Goal: Contribute content: Add original content to the website for others to see

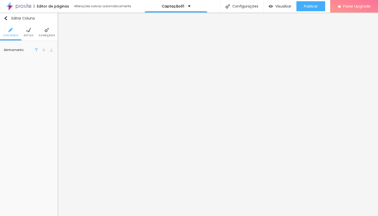
click at [45, 33] on li "Avançado" at bounding box center [47, 32] width 16 height 17
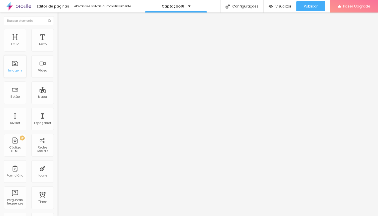
click at [19, 74] on div "Imagem" at bounding box center [15, 66] width 23 height 23
click at [16, 69] on div "Imagem" at bounding box center [15, 66] width 23 height 23
click at [17, 70] on div "Imagem" at bounding box center [15, 71] width 14 height 4
click at [19, 69] on div "Imagem" at bounding box center [15, 66] width 23 height 23
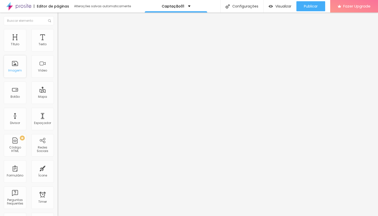
click at [19, 69] on div "Imagem" at bounding box center [15, 66] width 23 height 23
click at [14, 64] on div "Imagem" at bounding box center [15, 66] width 23 height 23
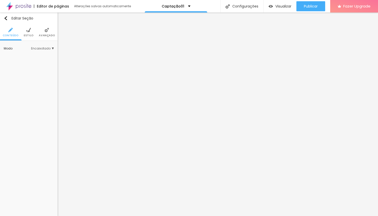
click at [21, 36] on ul "Conteúdo Estilo Avançado" at bounding box center [29, 32] width 58 height 17
click at [26, 33] on li "Estilo" at bounding box center [29, 32] width 10 height 17
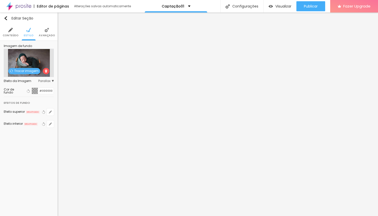
click at [27, 72] on span "Trocar imagem" at bounding box center [24, 71] width 32 height 6
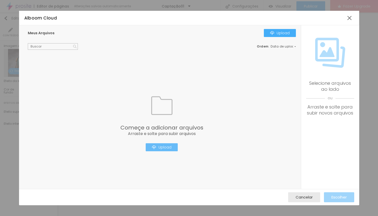
click at [160, 147] on div "Upload" at bounding box center [162, 147] width 20 height 4
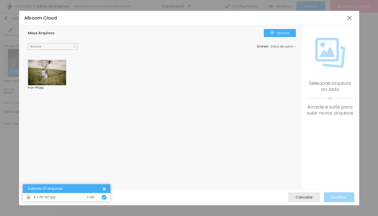
click at [53, 73] on div at bounding box center [47, 73] width 39 height 26
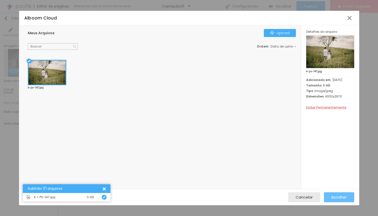
click at [338, 196] on span "Escolher" at bounding box center [338, 197] width 15 height 4
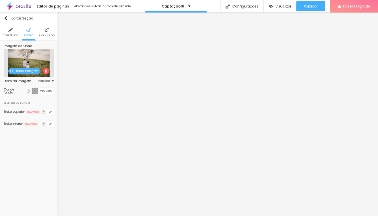
drag, startPoint x: 37, startPoint y: 65, endPoint x: 35, endPoint y: 53, distance: 12.6
click at [35, 53] on div "Trocar imagem" at bounding box center [29, 63] width 50 height 28
click at [31, 147] on div "Editar Seção Conteúdo Estilo Avançado Imagem de fundo Trocar imagem Efeito da I…" at bounding box center [29, 115] width 58 height 204
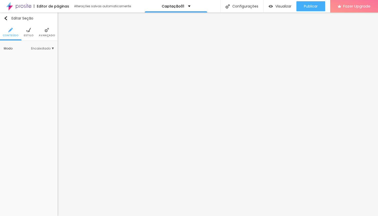
click at [31, 31] on li "Estilo" at bounding box center [29, 32] width 10 height 17
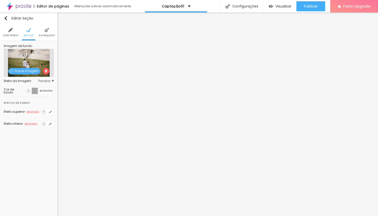
click at [46, 32] on img at bounding box center [47, 30] width 5 height 5
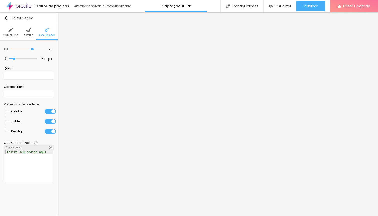
click at [31, 31] on li "Estilo" at bounding box center [29, 32] width 10 height 17
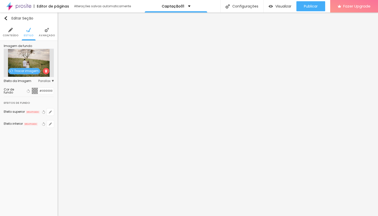
click at [50, 81] on span "Parallax" at bounding box center [46, 81] width 16 height 3
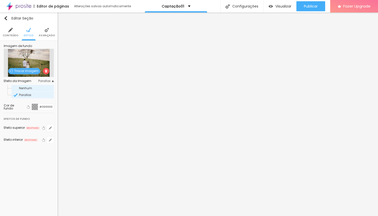
click at [32, 87] on span "Nenhum" at bounding box center [36, 88] width 34 height 3
click at [25, 93] on span "Parallax" at bounding box center [25, 95] width 12 height 4
